Goal: Information Seeking & Learning: Check status

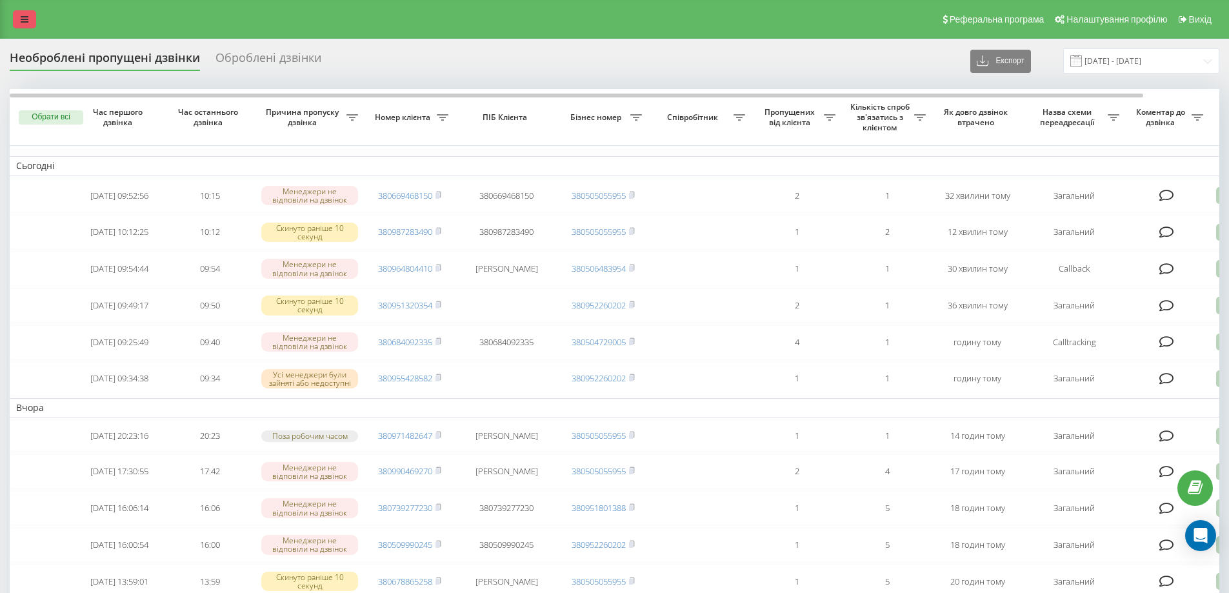
click at [23, 25] on link at bounding box center [24, 19] width 23 height 18
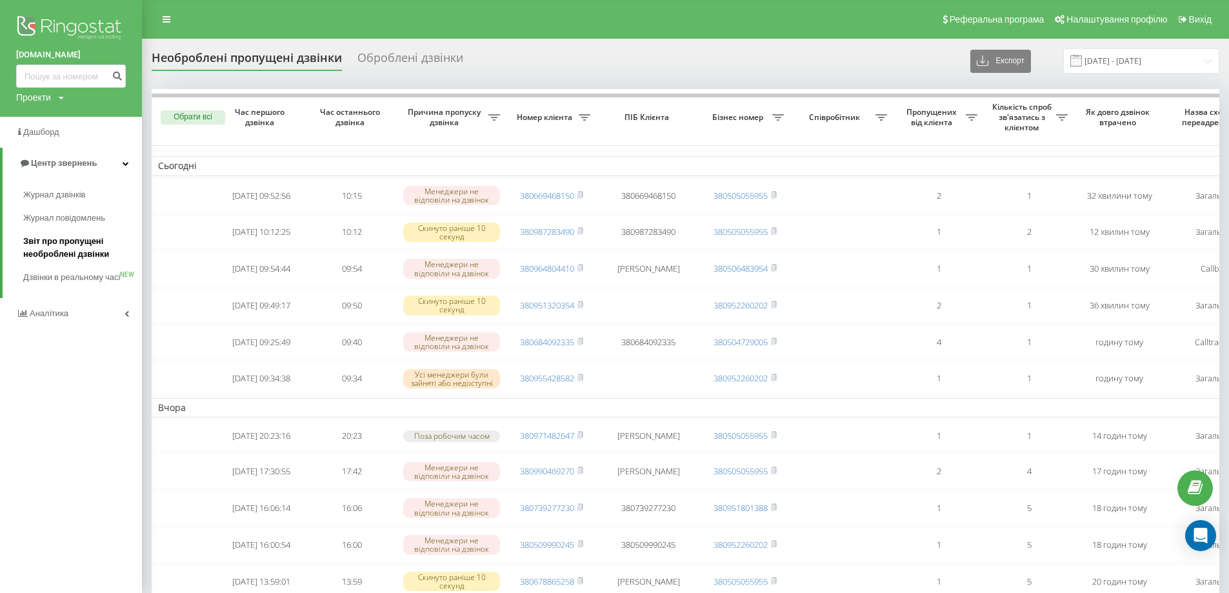
click at [39, 249] on span "Звіт про пропущені необроблені дзвінки" at bounding box center [79, 248] width 112 height 26
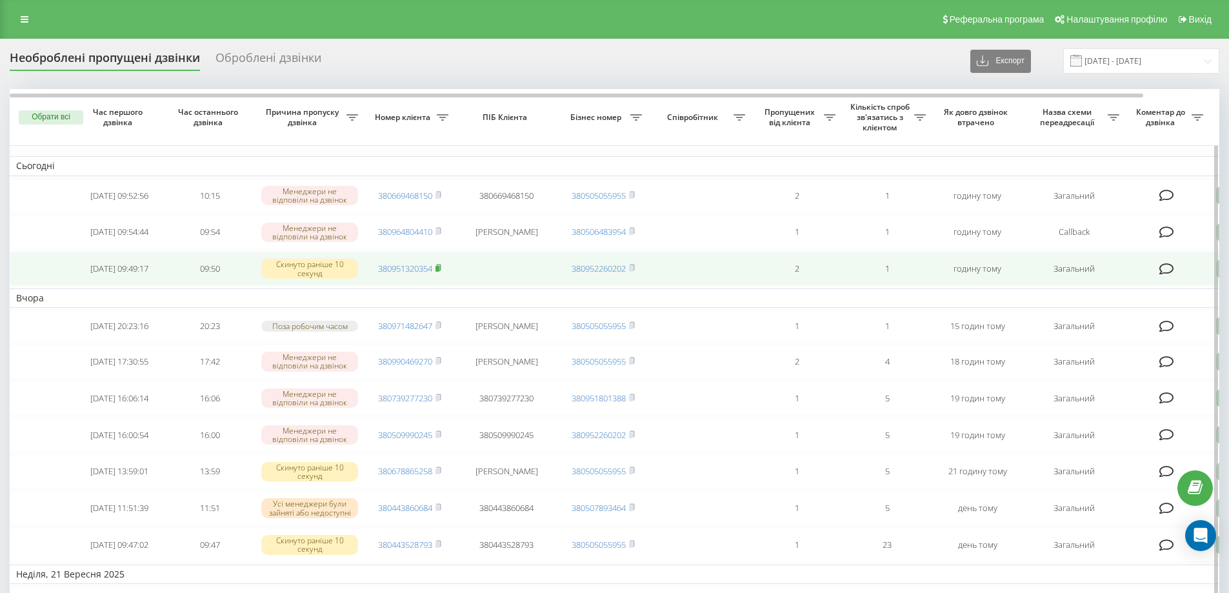
click at [439, 272] on rect at bounding box center [437, 269] width 4 height 6
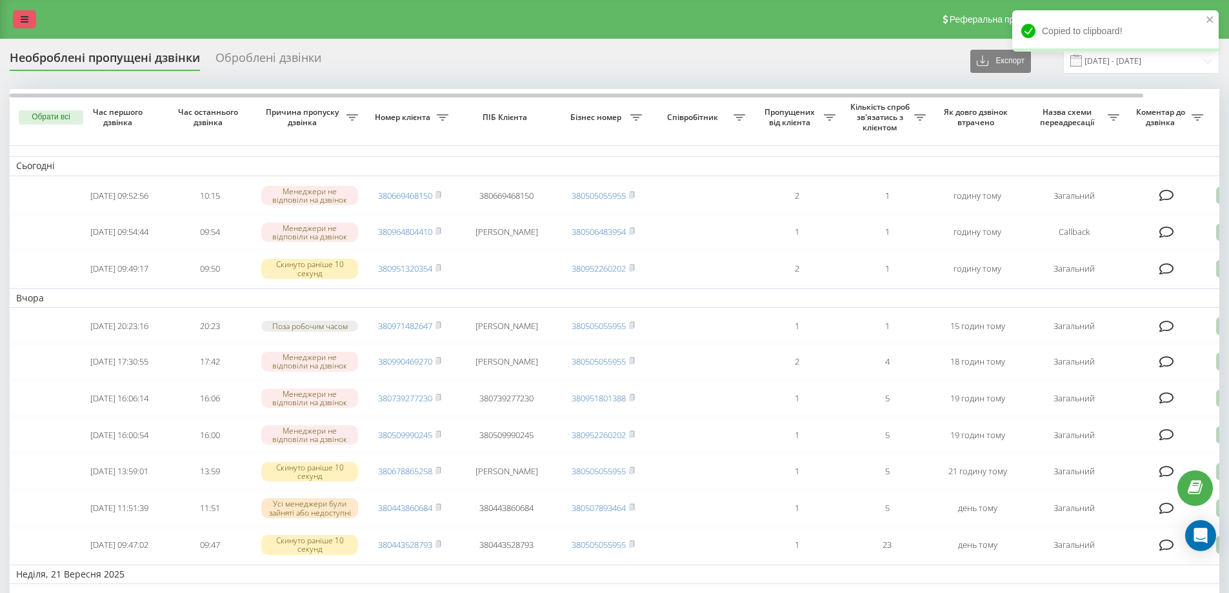
click at [25, 16] on icon at bounding box center [25, 19] width 8 height 9
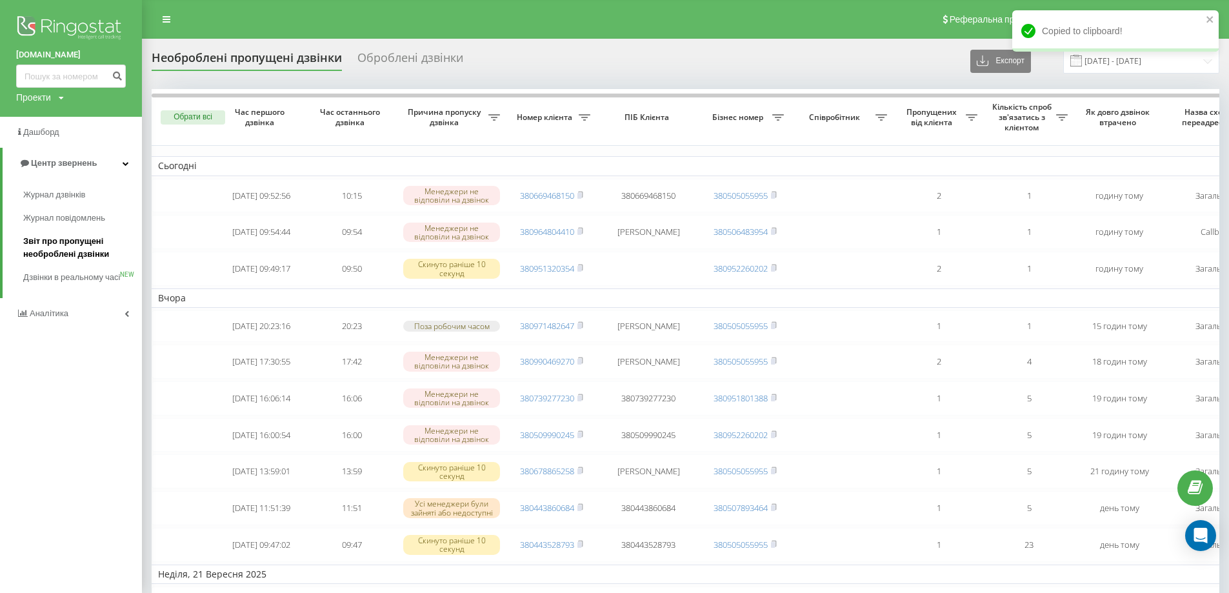
click at [94, 254] on span "Звіт про пропущені необроблені дзвінки" at bounding box center [79, 248] width 112 height 26
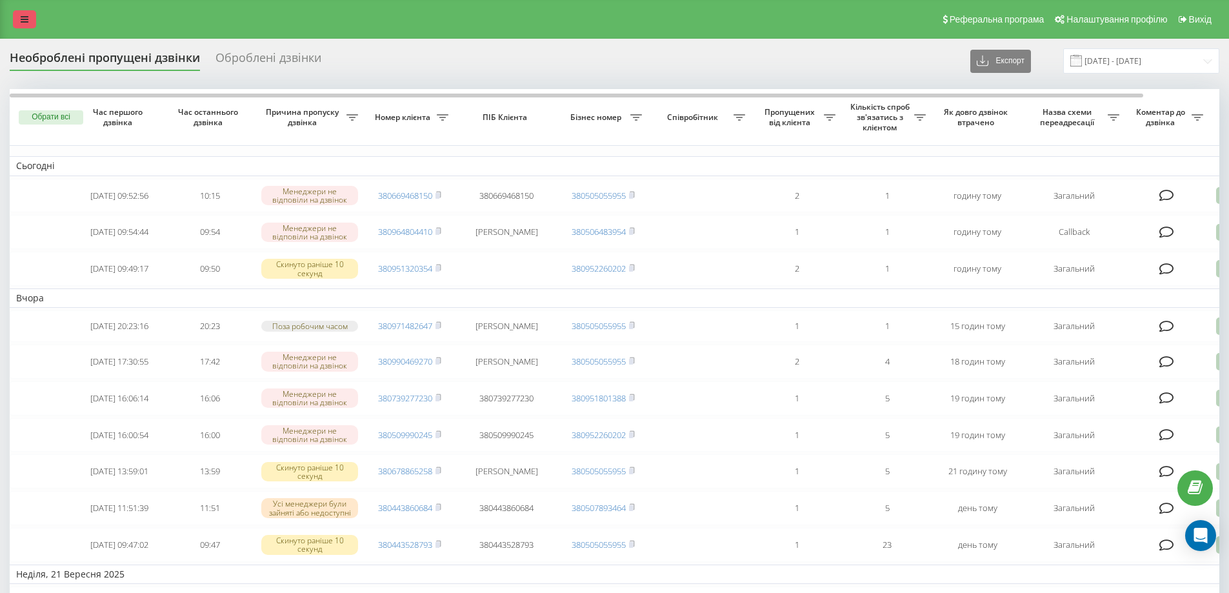
click at [20, 25] on link at bounding box center [24, 19] width 23 height 18
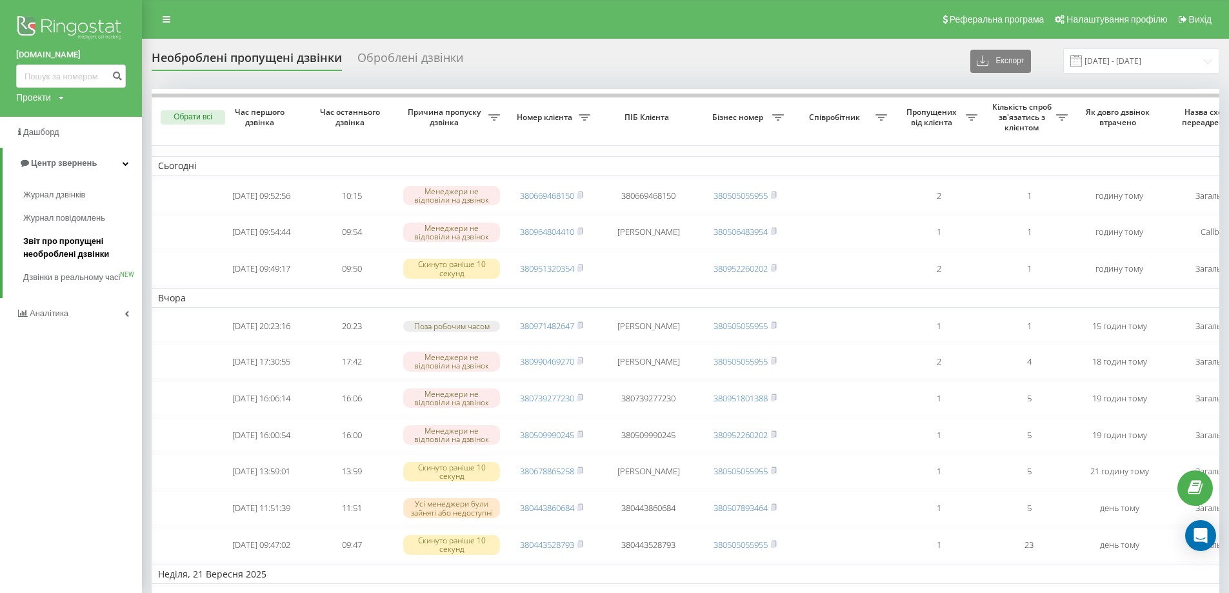
click at [70, 257] on span "Звіт про пропущені необроблені дзвінки" at bounding box center [79, 248] width 112 height 26
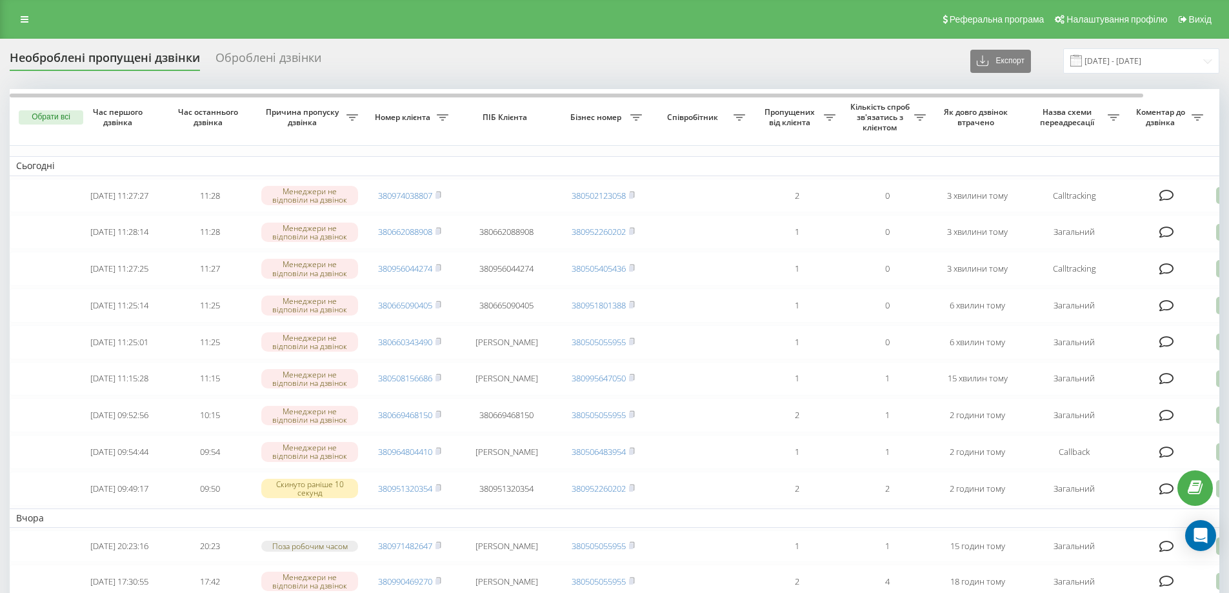
drag, startPoint x: 439, startPoint y: 351, endPoint x: 464, endPoint y: 371, distance: 31.2
click at [439, 345] on rect at bounding box center [437, 342] width 4 height 6
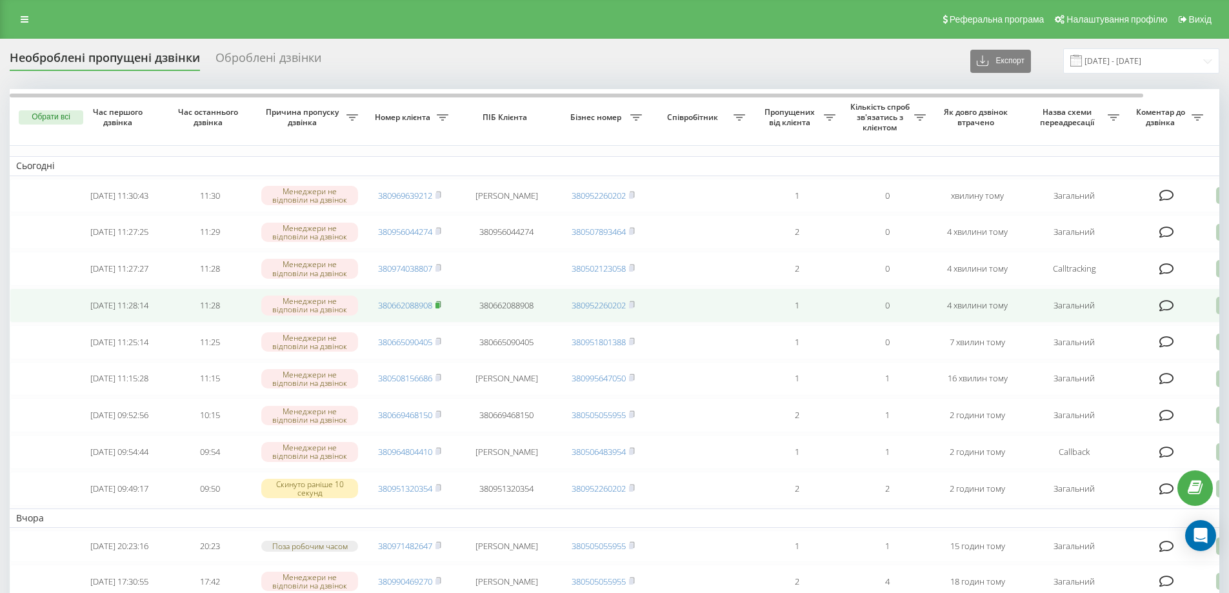
click at [439, 308] on rect at bounding box center [437, 305] width 4 height 6
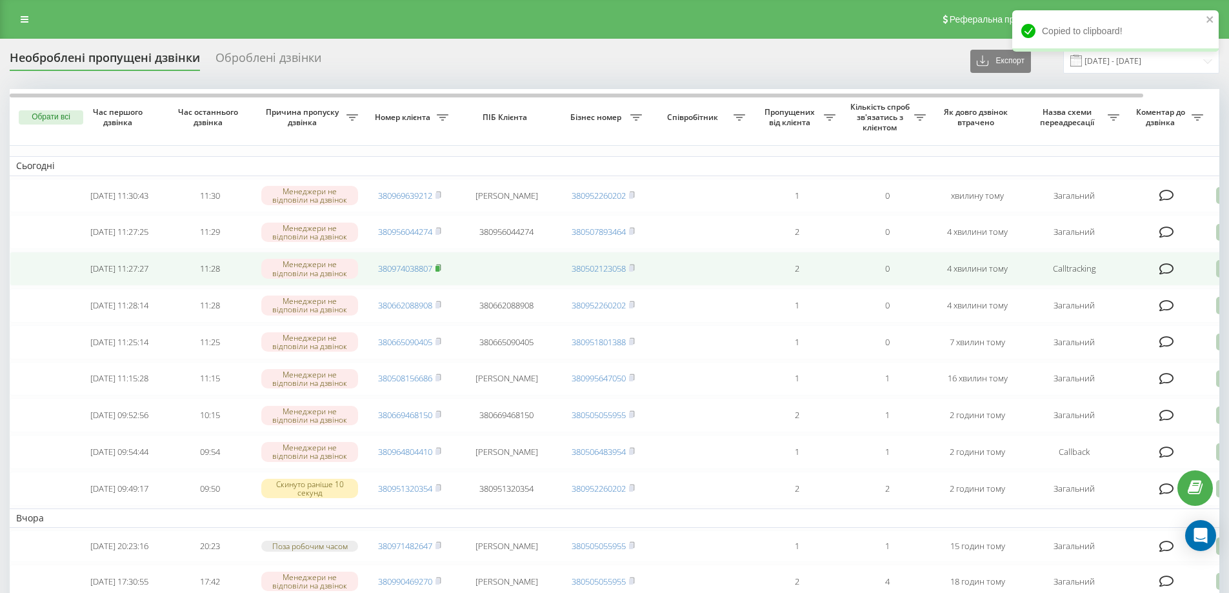
click at [437, 272] on rect at bounding box center [437, 269] width 4 height 6
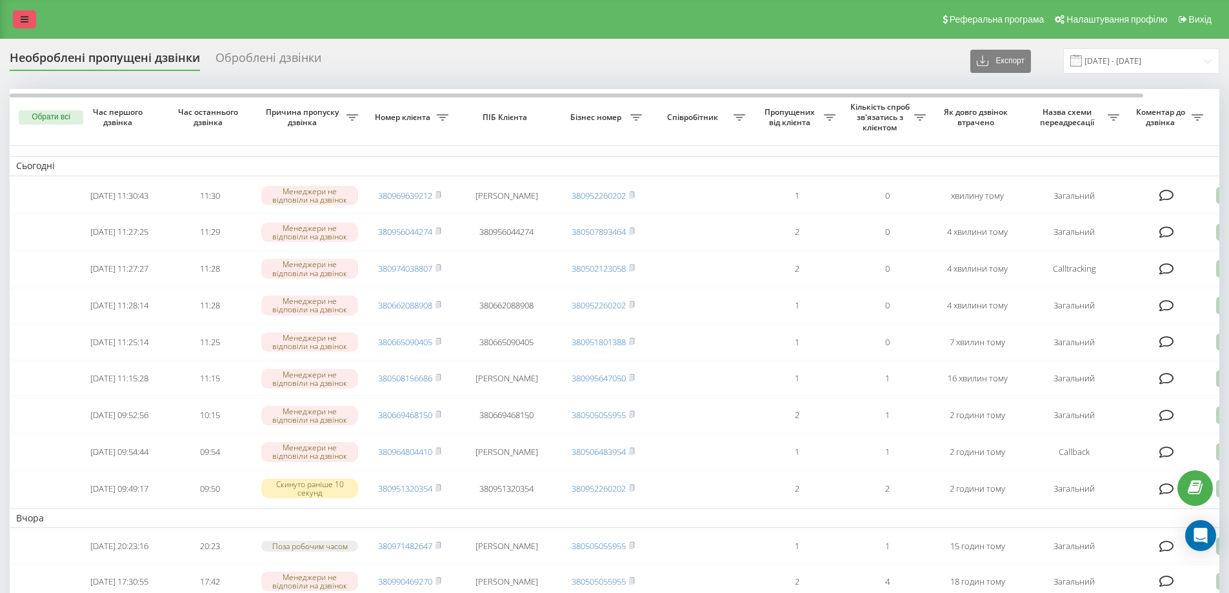
click at [27, 12] on link at bounding box center [24, 19] width 23 height 18
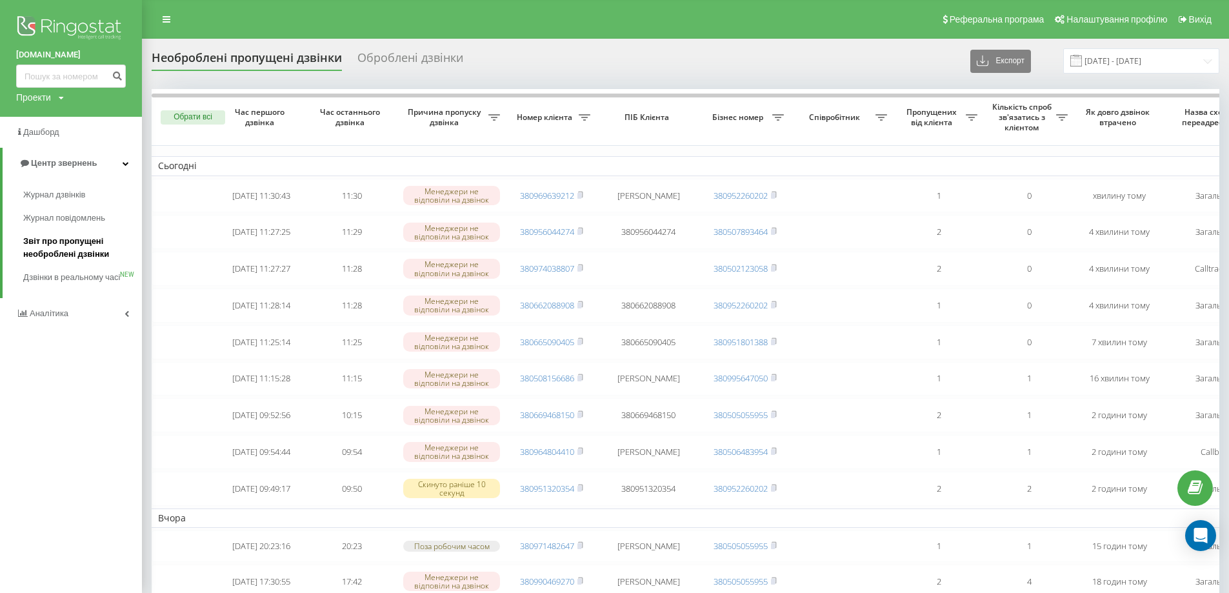
click at [83, 259] on span "Звіт про пропущені необроблені дзвінки" at bounding box center [79, 248] width 112 height 26
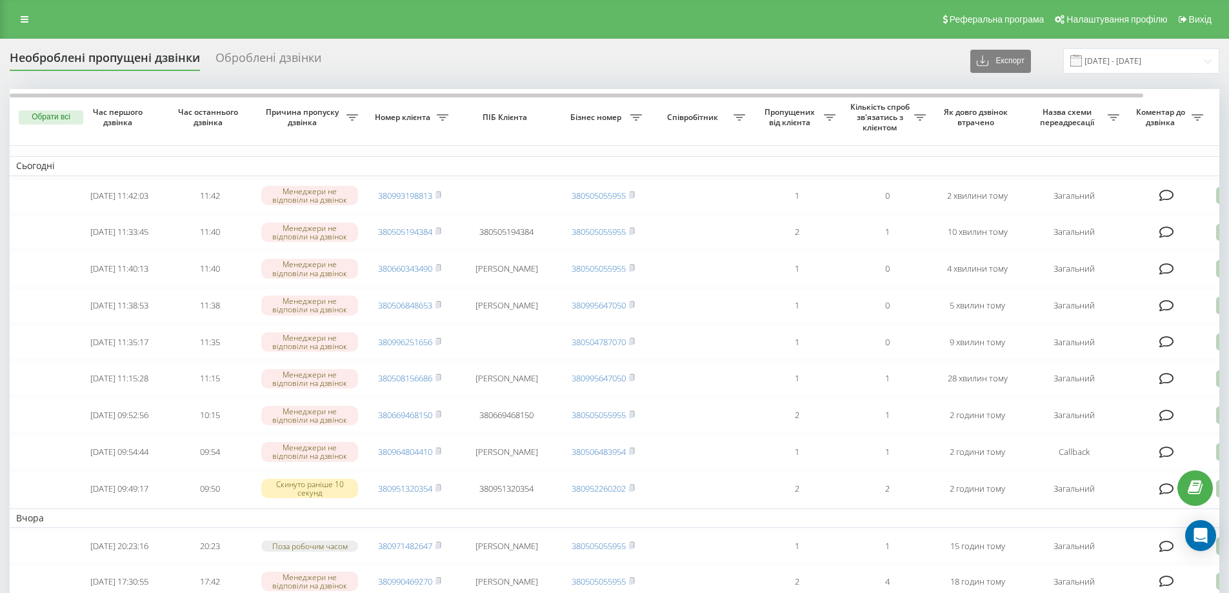
click at [36, 13] on div "Реферальна програма Налаштування профілю Вихід" at bounding box center [614, 19] width 1229 height 39
click at [28, 23] on link at bounding box center [24, 19] width 23 height 18
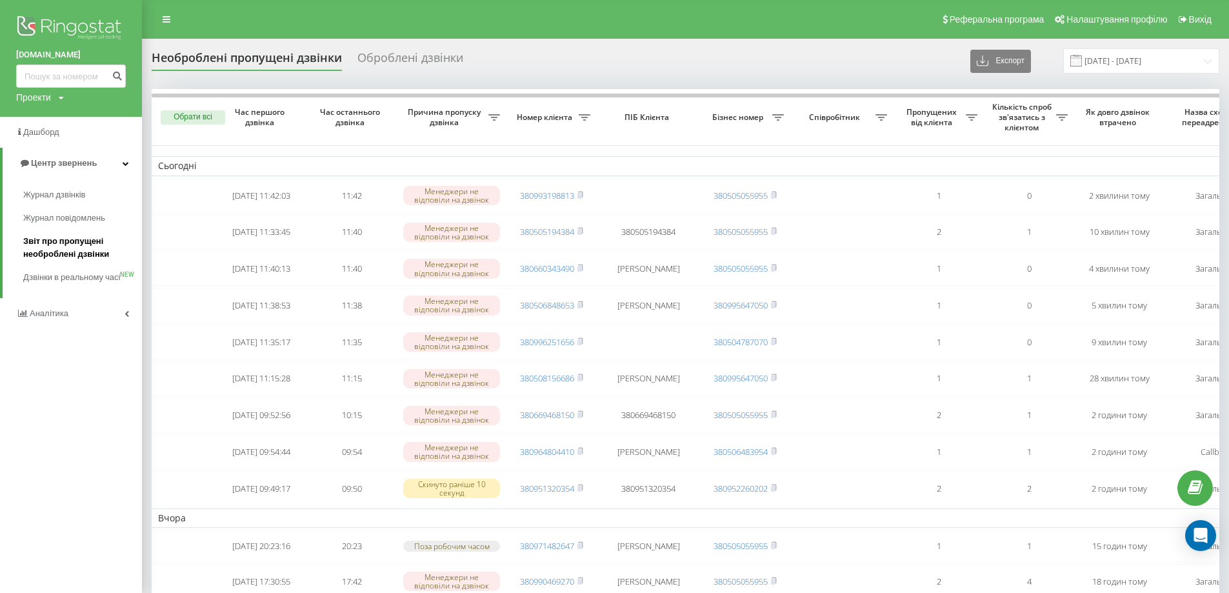
click at [74, 252] on span "Звіт про пропущені необроблені дзвінки" at bounding box center [79, 248] width 112 height 26
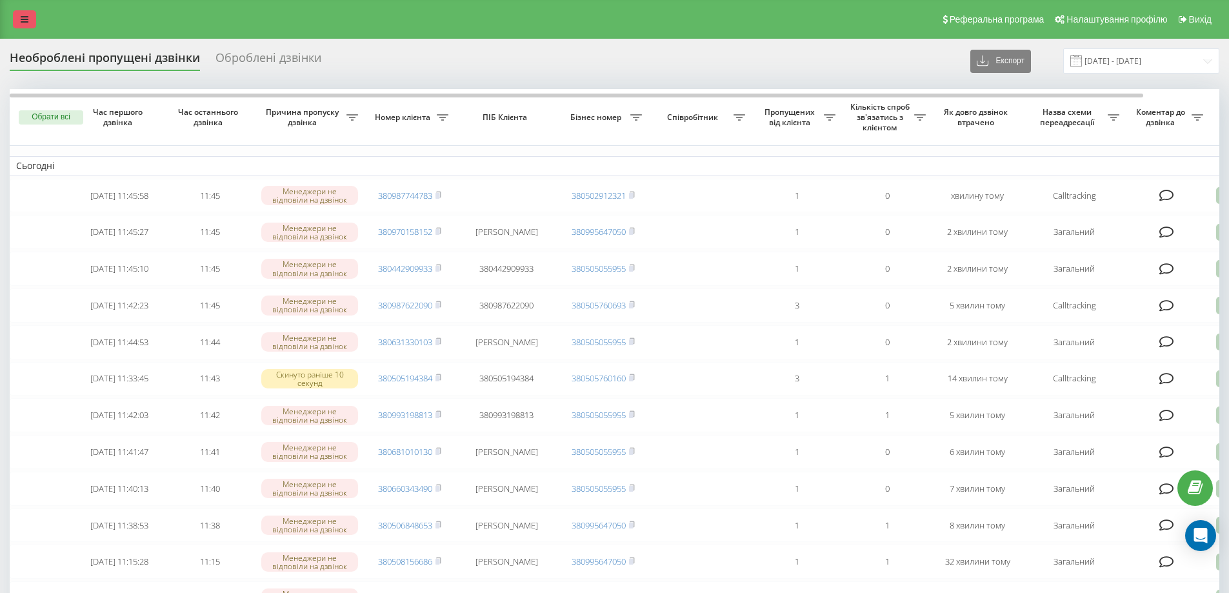
click at [25, 17] on icon at bounding box center [25, 19] width 8 height 9
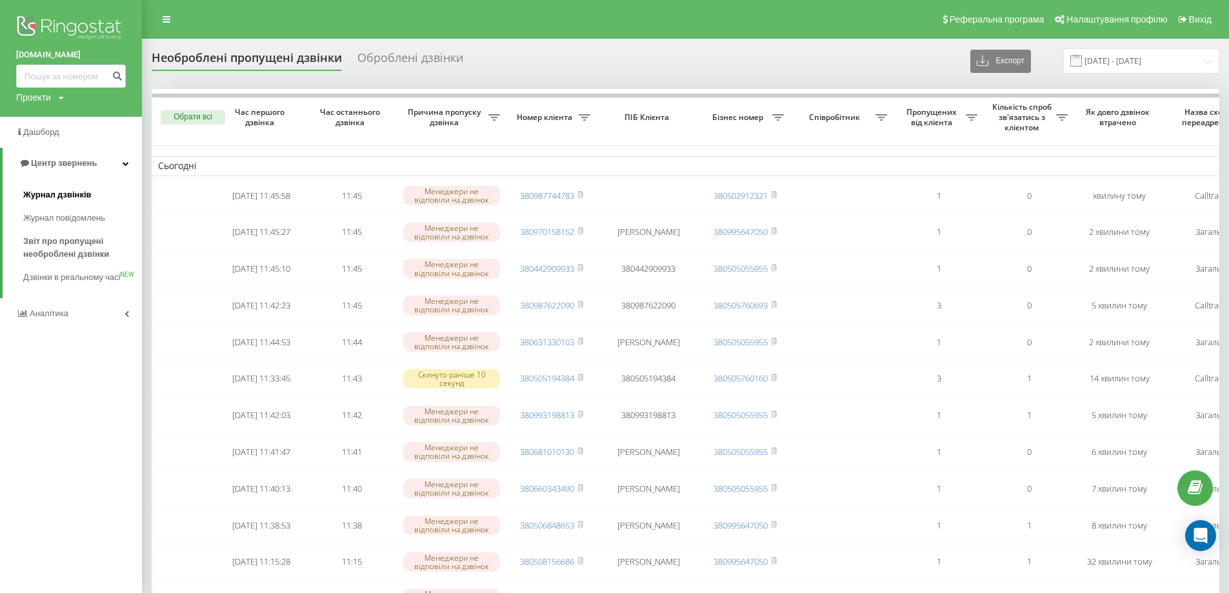
click at [70, 199] on span "Журнал дзвінків" at bounding box center [57, 194] width 68 height 13
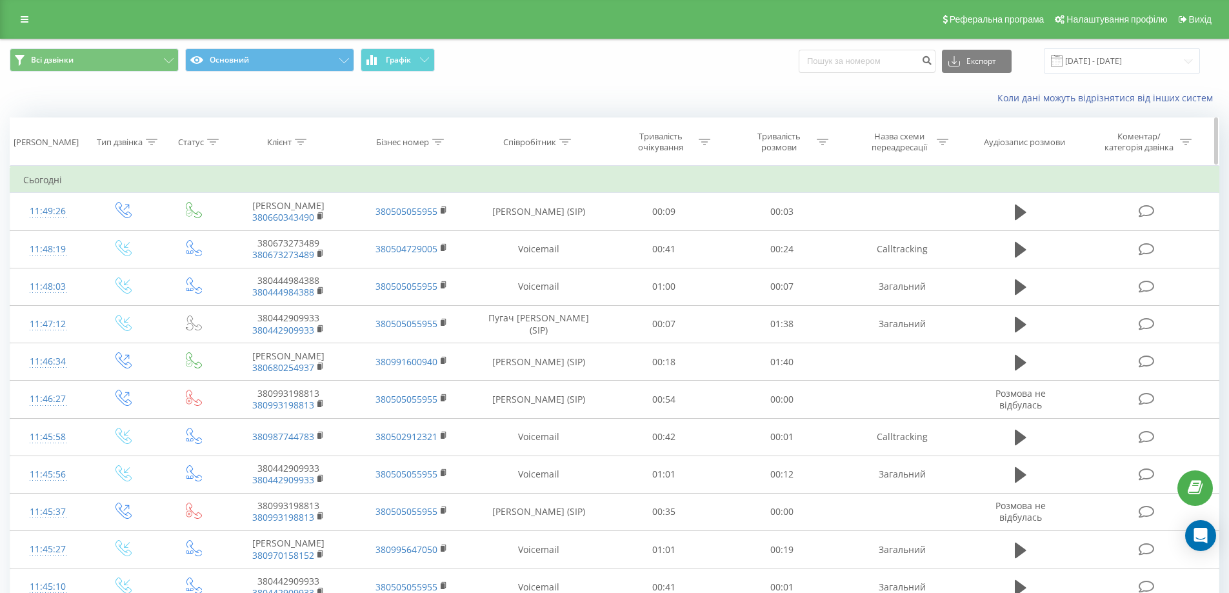
click at [564, 143] on icon at bounding box center [565, 142] width 12 height 6
click at [522, 240] on input "text" at bounding box center [539, 234] width 114 height 23
type input "пугач"
click at [562, 264] on span "OK" at bounding box center [566, 260] width 36 height 20
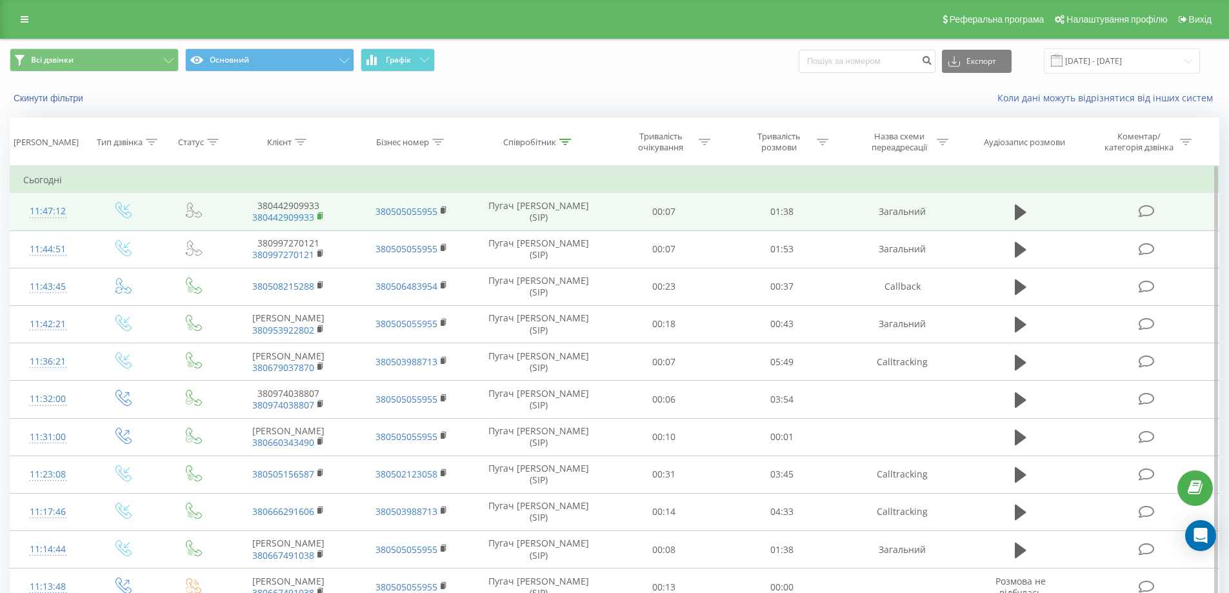
click at [321, 215] on rect at bounding box center [319, 216] width 4 height 6
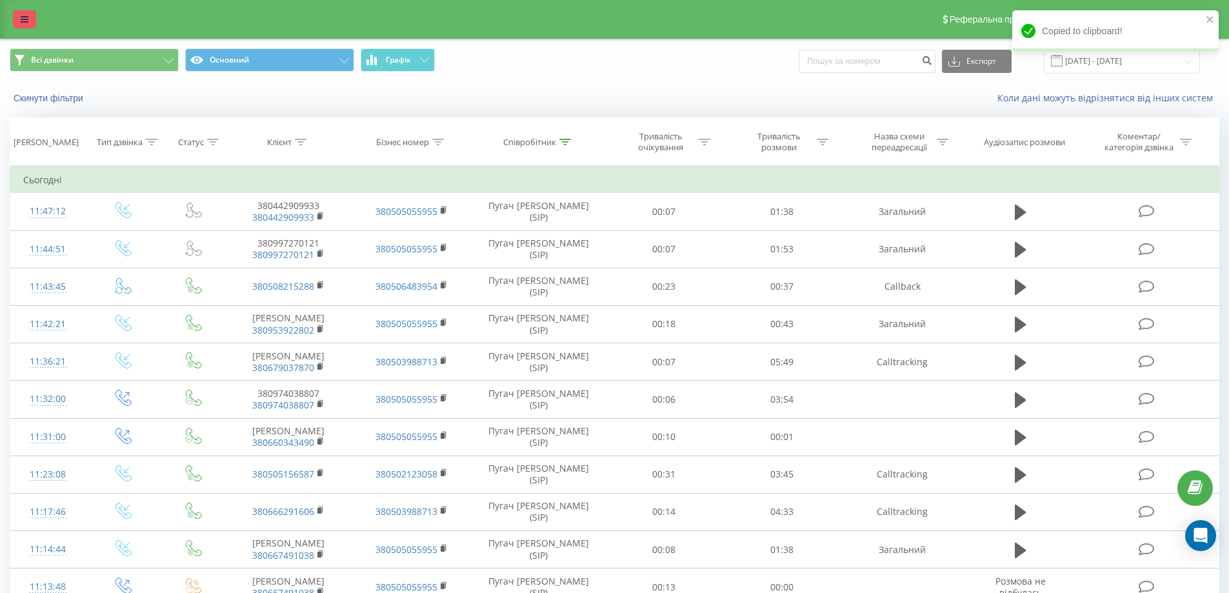
click at [22, 21] on icon at bounding box center [25, 19] width 8 height 9
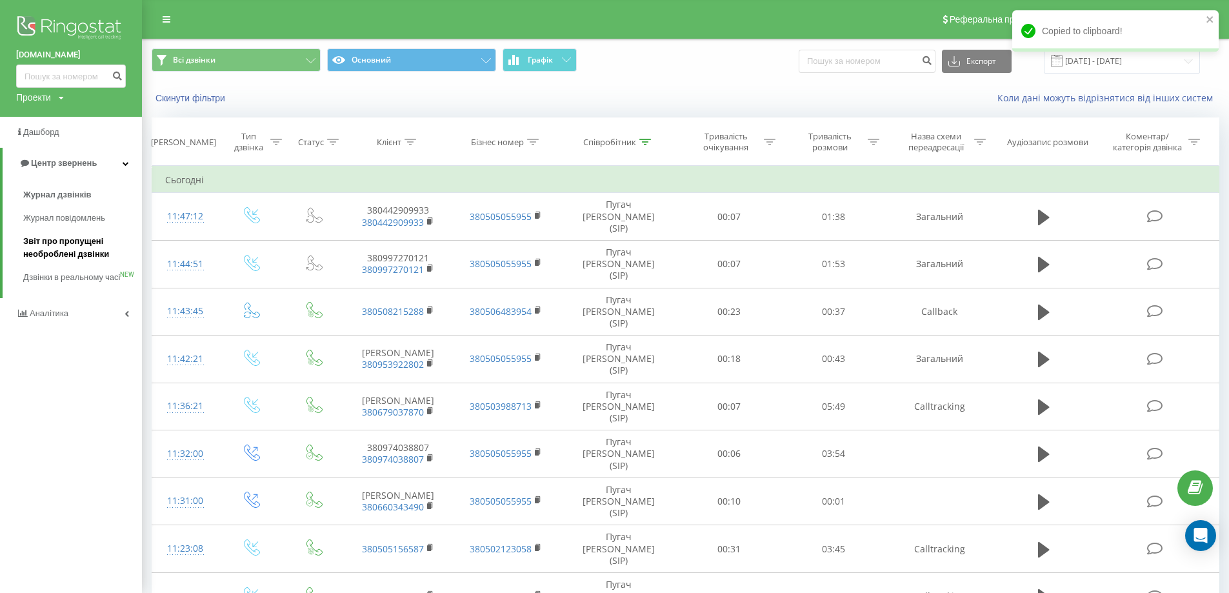
click at [58, 248] on span "Звіт про пропущені необроблені дзвінки" at bounding box center [79, 248] width 112 height 26
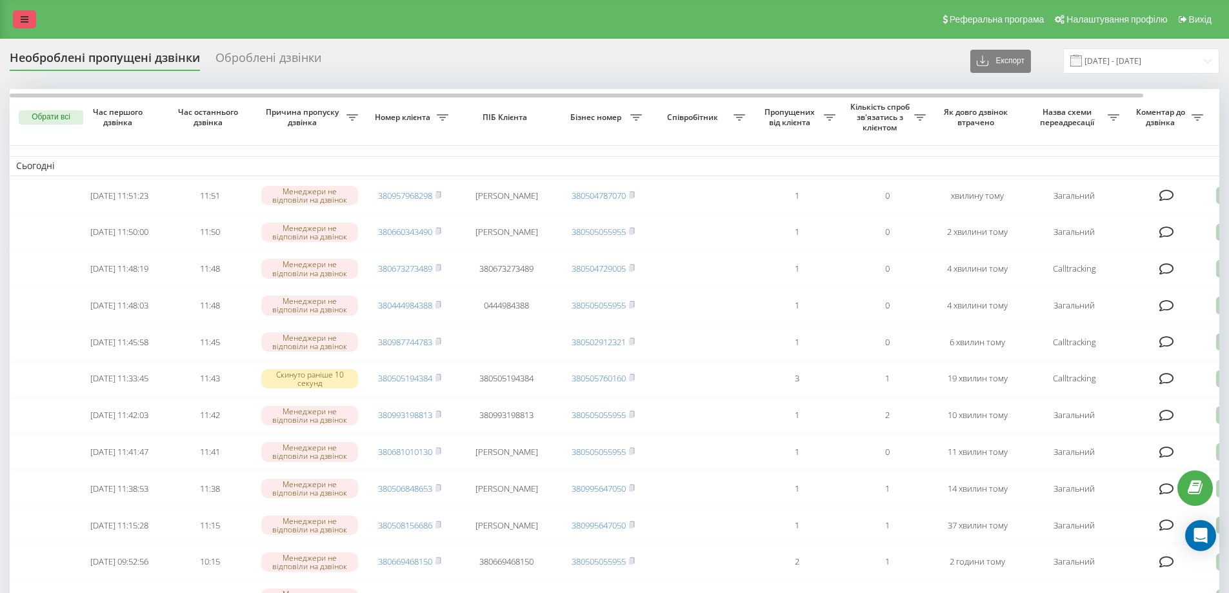
click at [25, 23] on icon at bounding box center [25, 19] width 8 height 9
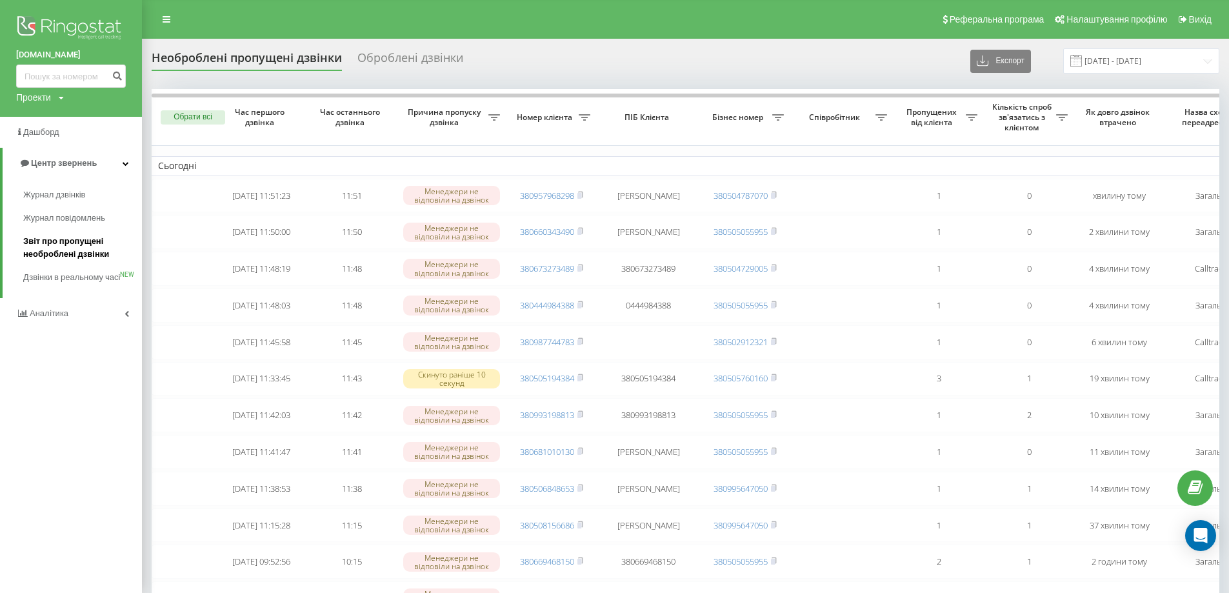
drag, startPoint x: 61, startPoint y: 243, endPoint x: 69, endPoint y: 246, distance: 8.4
click at [62, 243] on span "Звіт про пропущені необроблені дзвінки" at bounding box center [79, 248] width 112 height 26
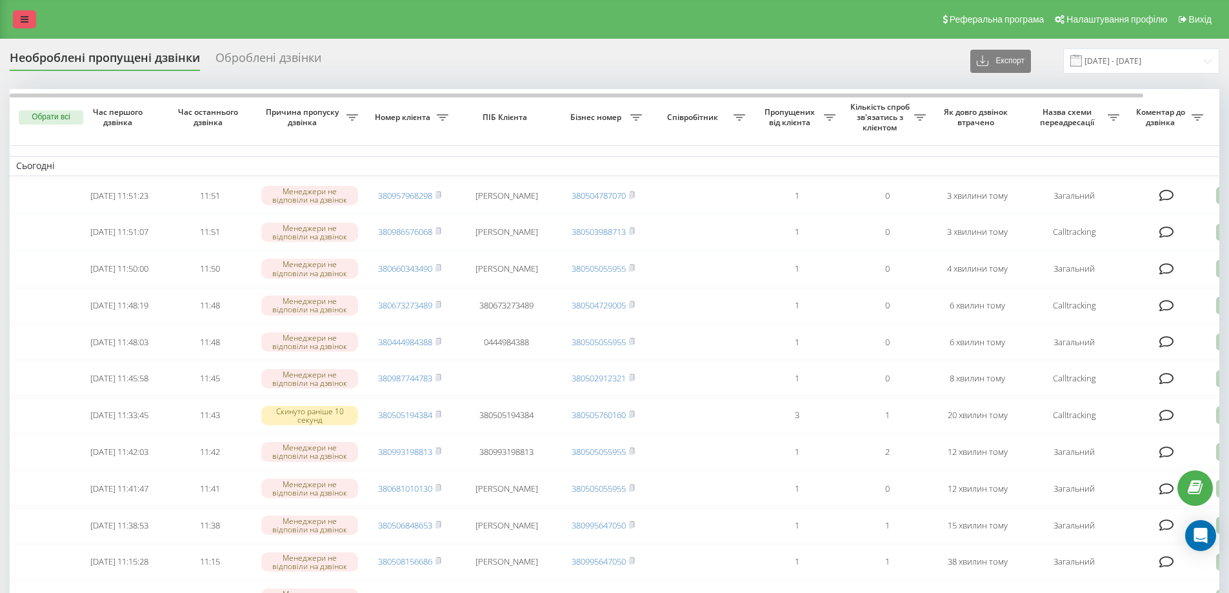
click at [19, 14] on link at bounding box center [24, 19] width 23 height 18
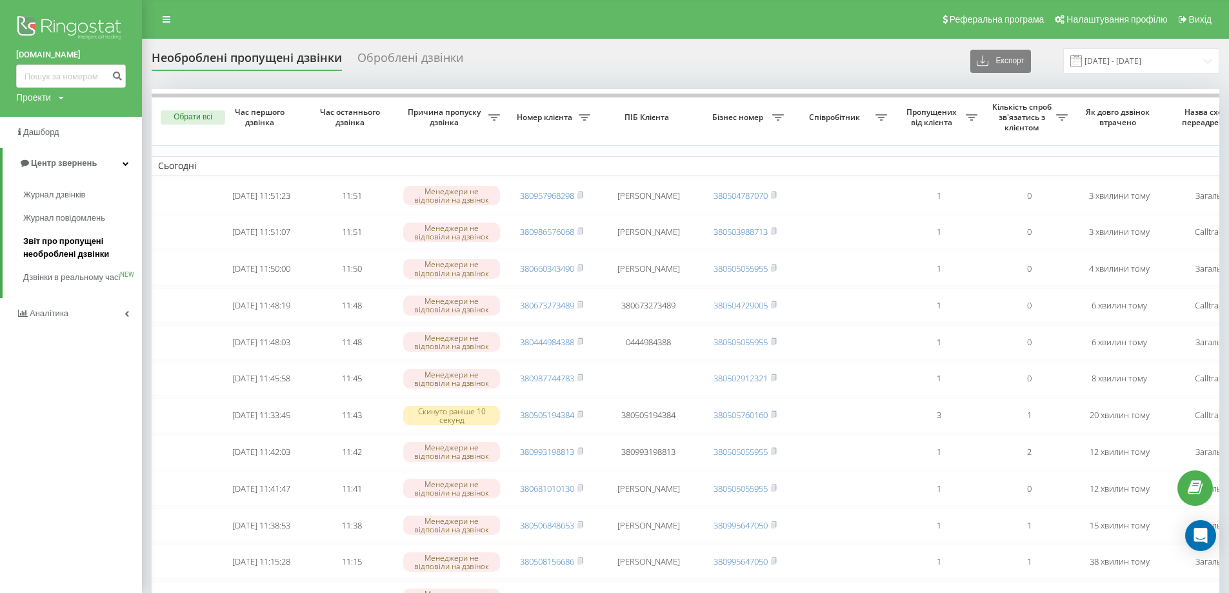
click at [83, 257] on span "Звіт про пропущені необроблені дзвінки" at bounding box center [79, 248] width 112 height 26
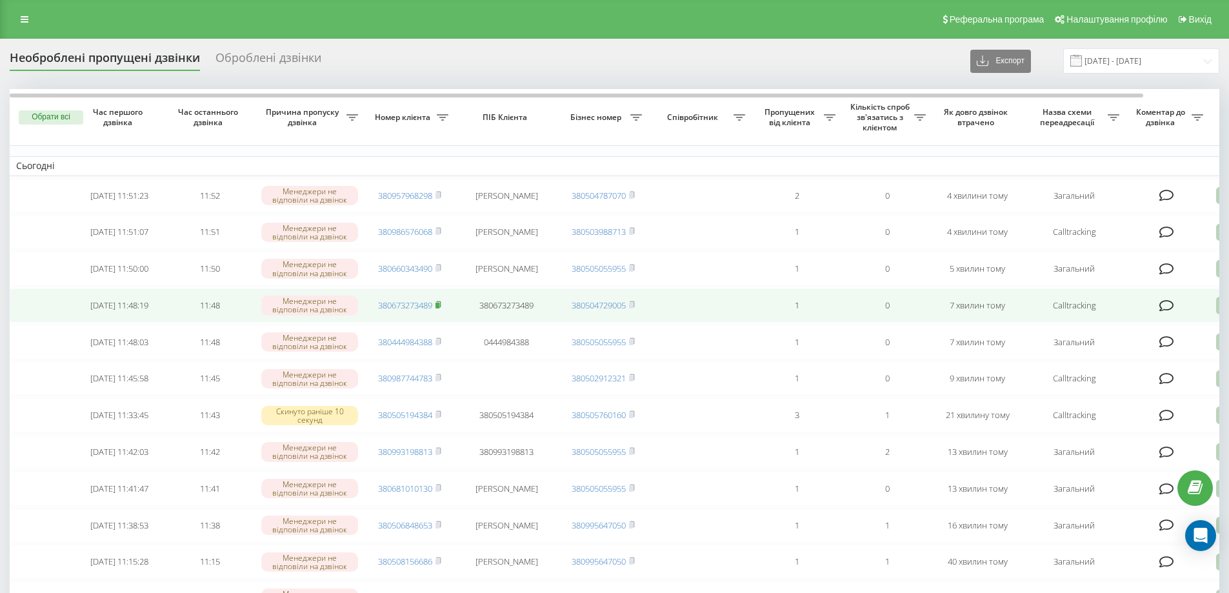
click at [439, 308] on rect at bounding box center [437, 305] width 4 height 6
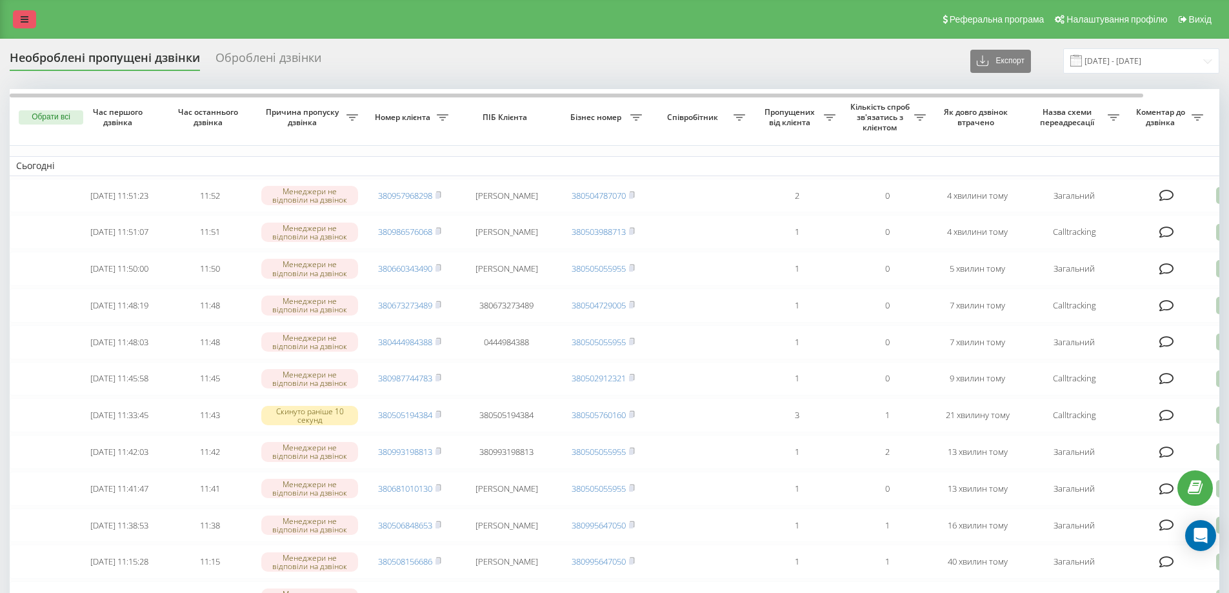
click at [27, 19] on icon at bounding box center [25, 19] width 8 height 9
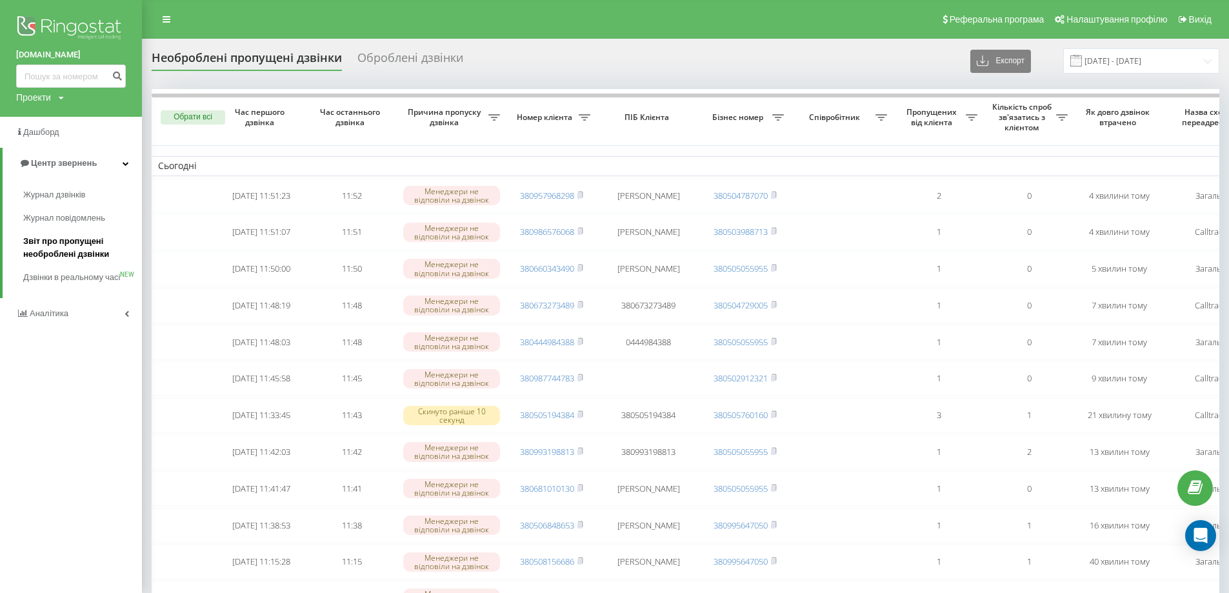
drag, startPoint x: 86, startPoint y: 241, endPoint x: 92, endPoint y: 244, distance: 7.2
click at [86, 241] on span "Звіт про пропущені необроблені дзвінки" at bounding box center [79, 248] width 112 height 26
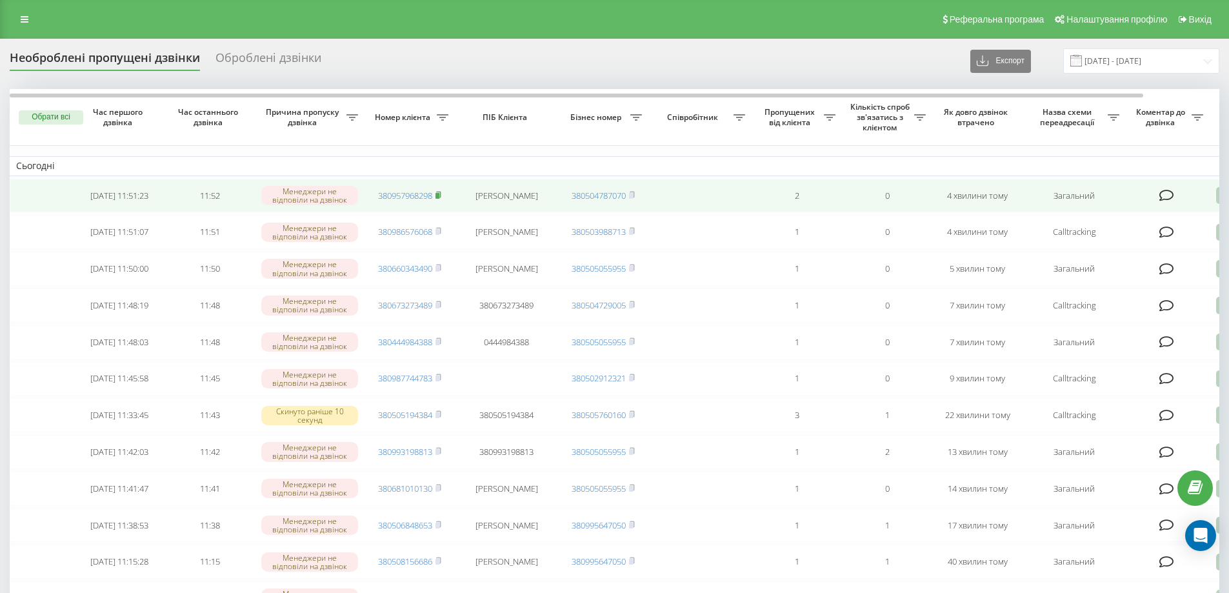
click at [437, 195] on rect at bounding box center [437, 196] width 4 height 6
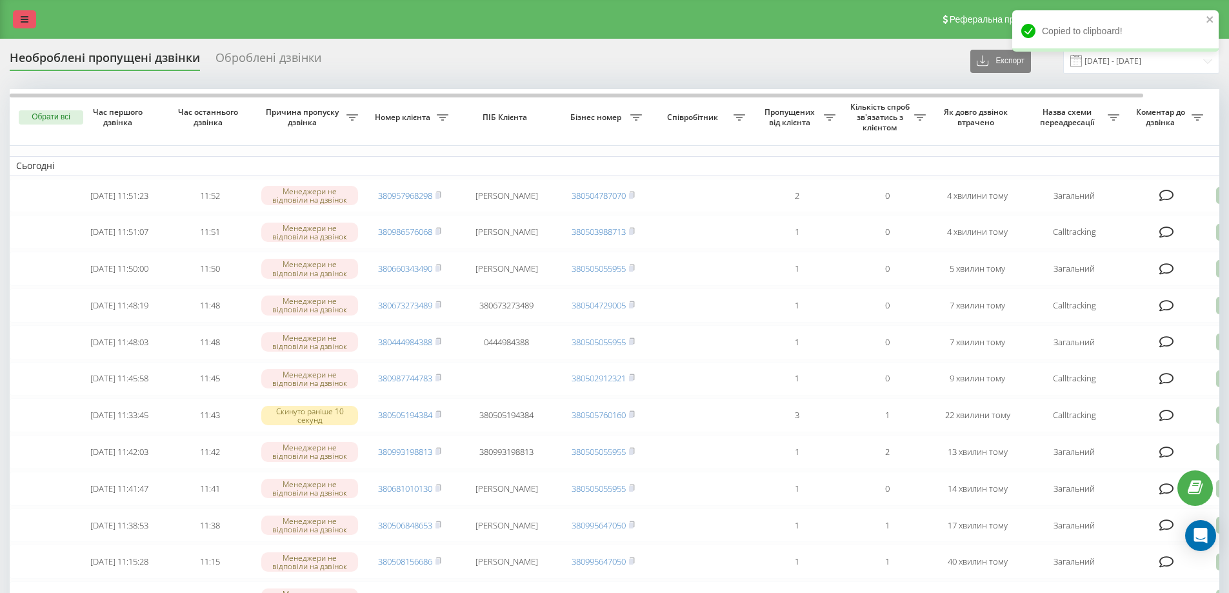
click at [15, 19] on link at bounding box center [24, 19] width 23 height 18
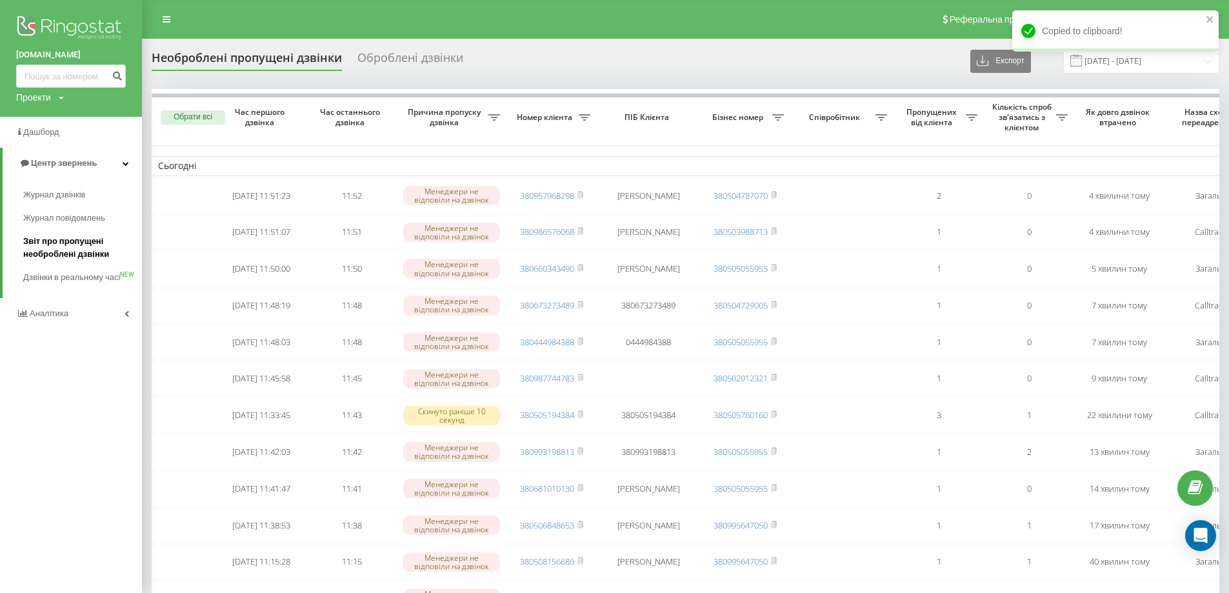
click at [76, 255] on span "Звіт про пропущені необроблені дзвінки" at bounding box center [79, 248] width 112 height 26
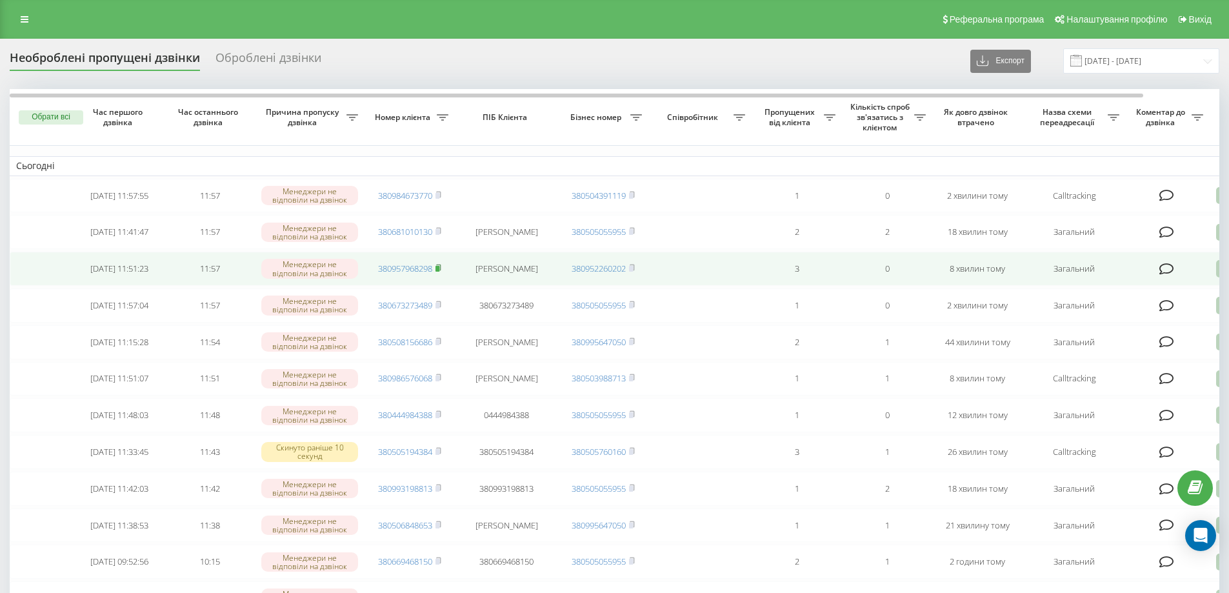
click at [439, 272] on rect at bounding box center [437, 269] width 4 height 6
